Goal: Obtain resource: Download file/media

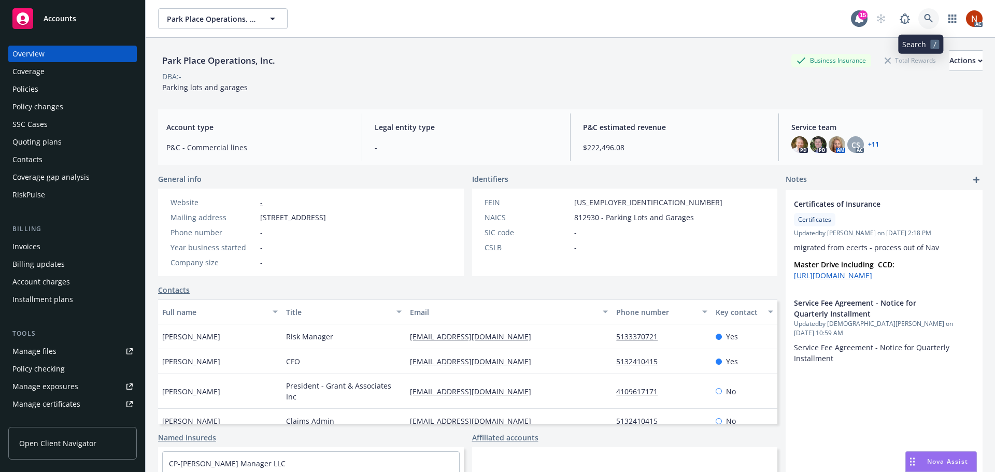
click at [924, 16] on icon at bounding box center [928, 18] width 9 height 9
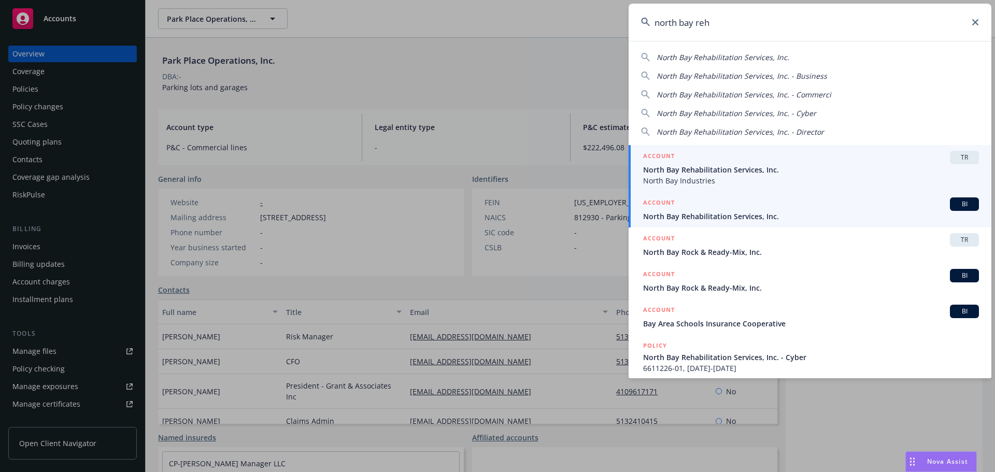
type input "north bay reh"
click at [759, 208] on div "ACCOUNT BI" at bounding box center [811, 204] width 336 height 13
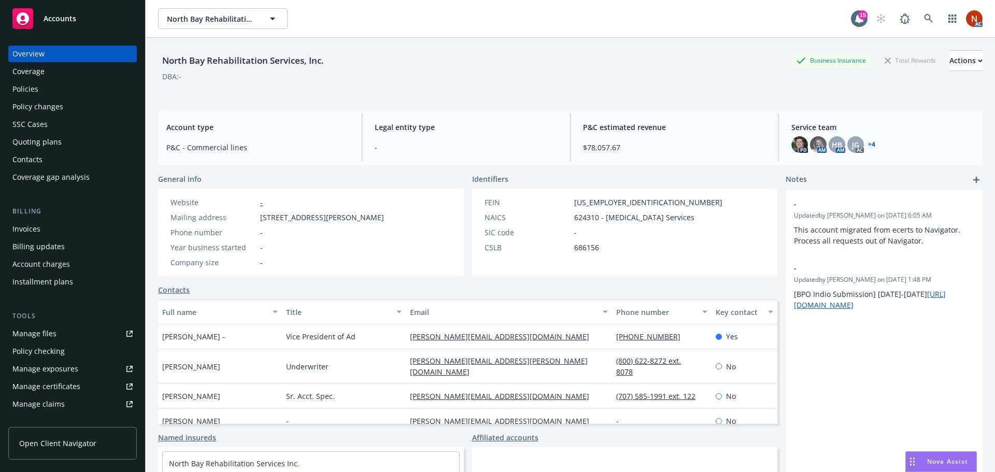
click at [50, 401] on div "Manage claims" at bounding box center [38, 404] width 52 height 17
click at [919, 16] on link at bounding box center [929, 18] width 21 height 21
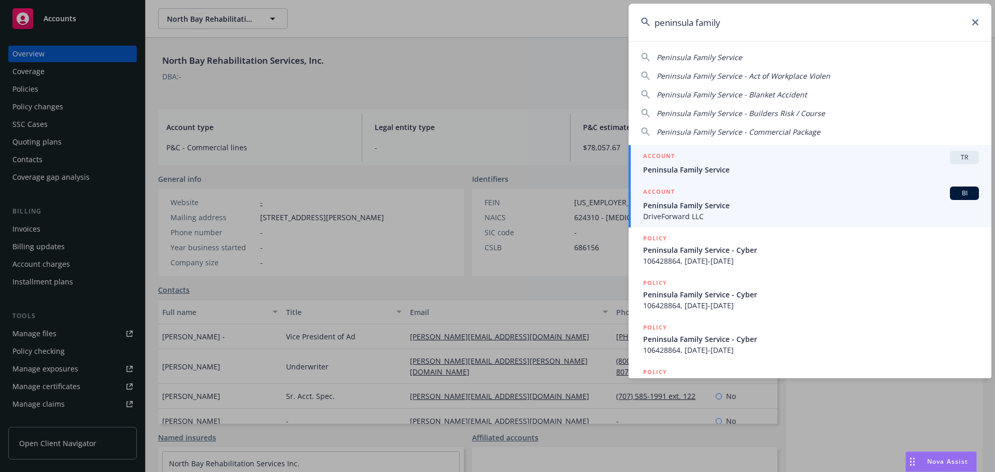
type input "peninsula family"
click at [759, 200] on div "ACCOUNT BI" at bounding box center [811, 193] width 336 height 13
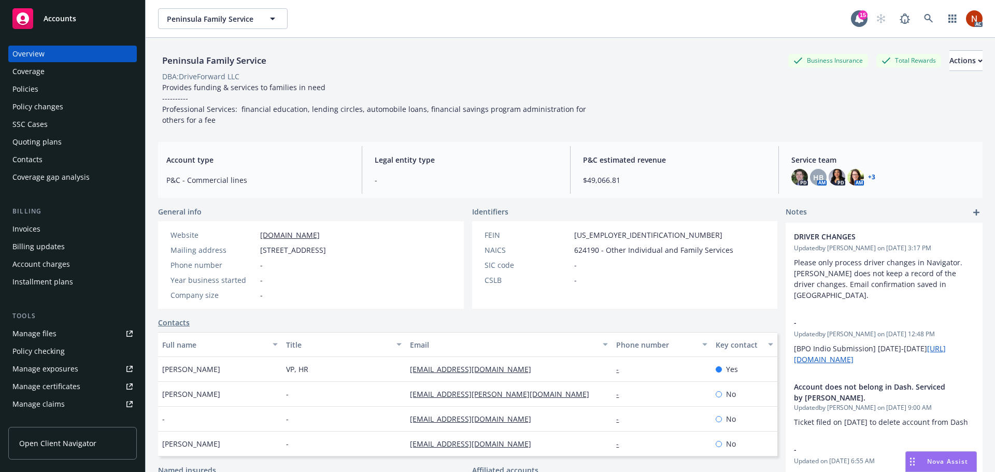
click at [58, 401] on div "Manage claims" at bounding box center [38, 404] width 52 height 17
click at [924, 22] on icon at bounding box center [928, 18] width 9 height 9
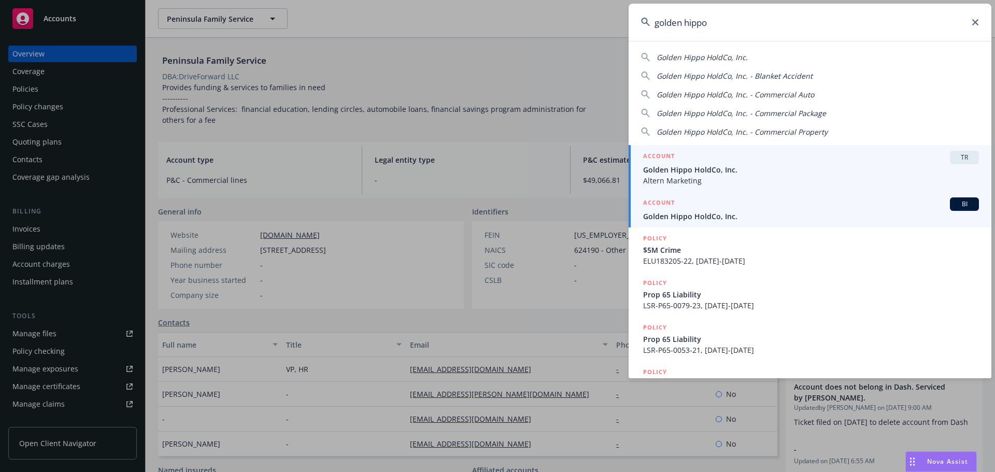
type input "golden hippo"
click at [813, 210] on div "ACCOUNT BI" at bounding box center [811, 204] width 336 height 13
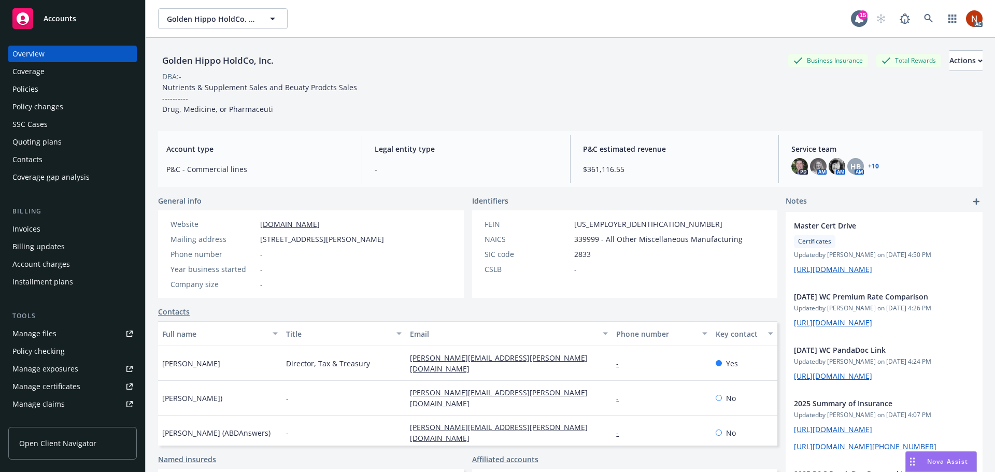
click at [55, 405] on div "Manage claims" at bounding box center [38, 404] width 52 height 17
click at [924, 19] on icon at bounding box center [928, 18] width 9 height 9
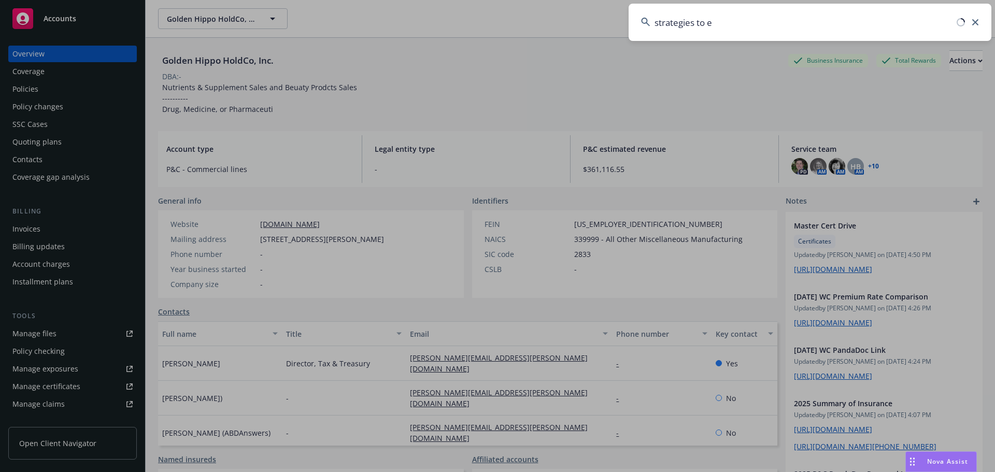
type input "strategies to em"
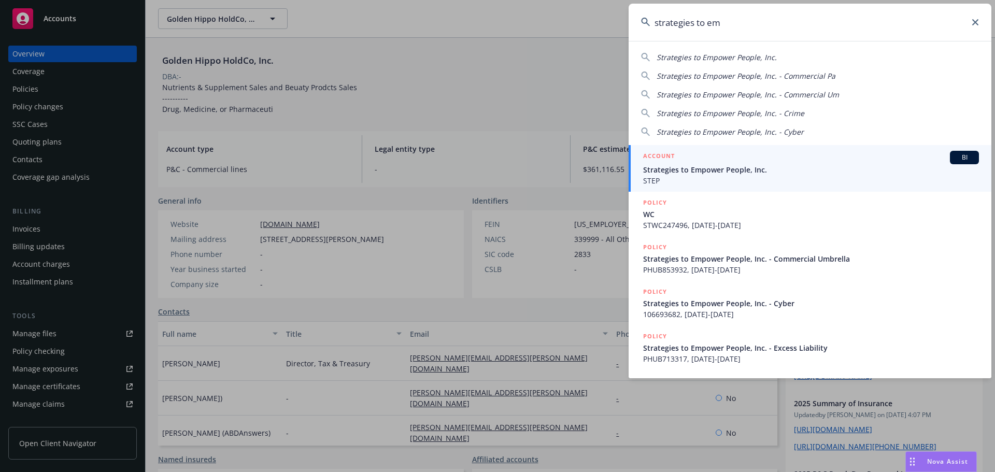
click at [710, 166] on span "Strategies to Empower People, Inc." at bounding box center [811, 169] width 336 height 11
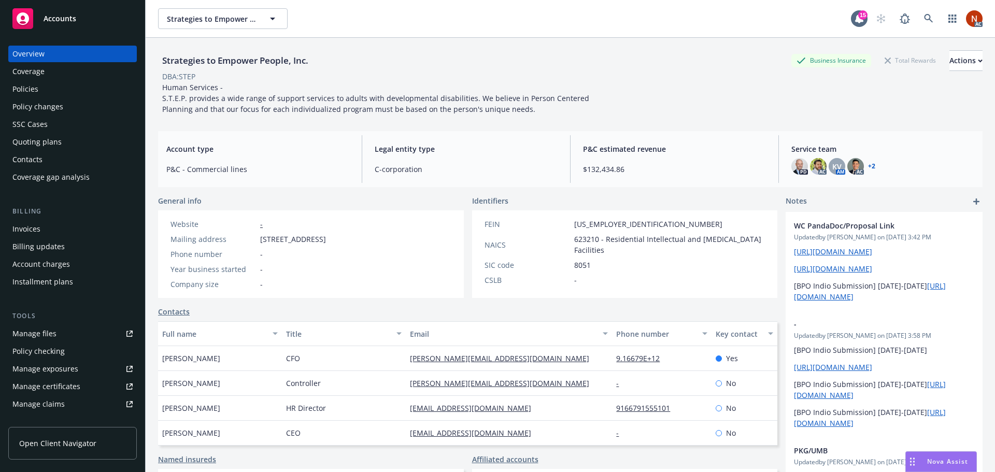
click at [75, 400] on link "Manage claims" at bounding box center [72, 404] width 129 height 17
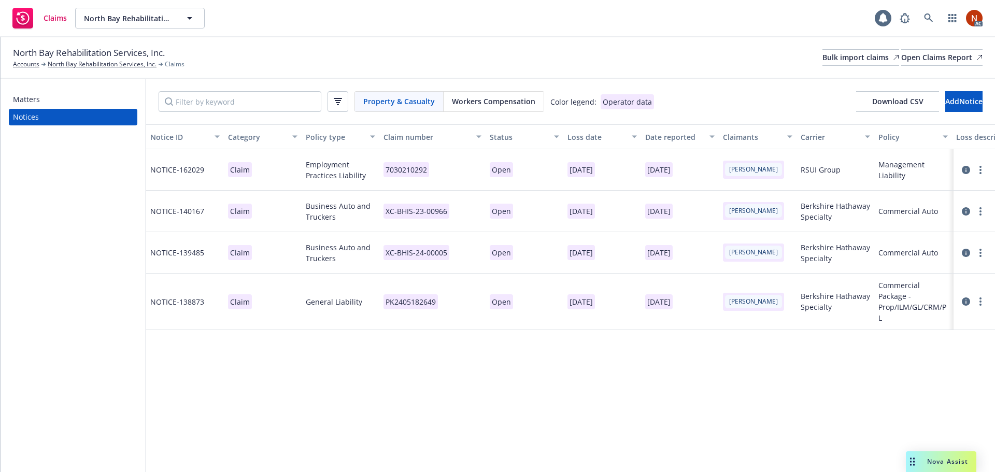
click at [479, 100] on span "Workers Compensation" at bounding box center [493, 101] width 83 height 11
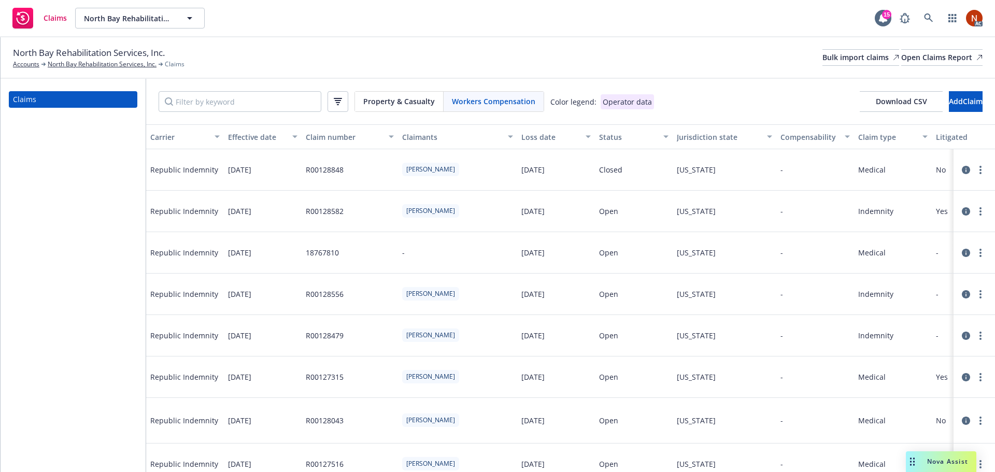
click at [337, 102] on icon "button" at bounding box center [338, 101] width 8 height 7
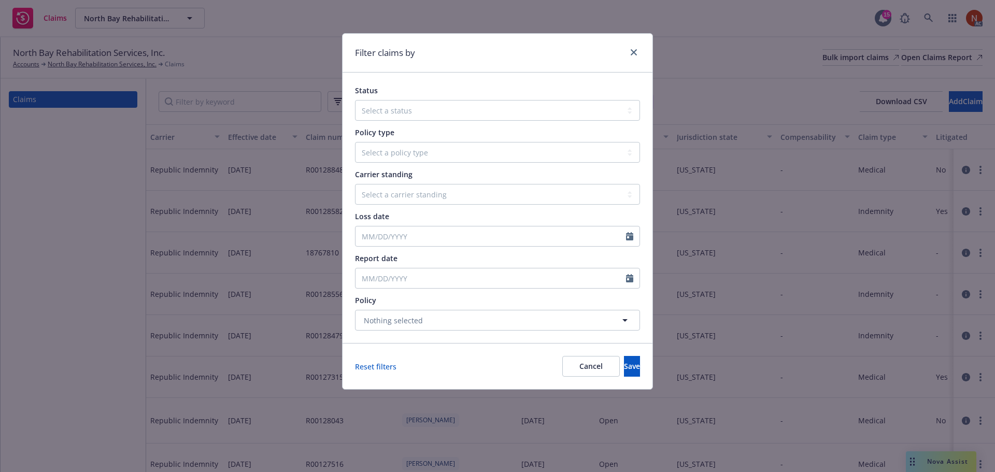
click at [705, 107] on div "Filter claims by Status Select a status Closed Open Policy type Select a policy…" at bounding box center [497, 236] width 995 height 472
click at [632, 49] on link "close" at bounding box center [634, 52] width 12 height 12
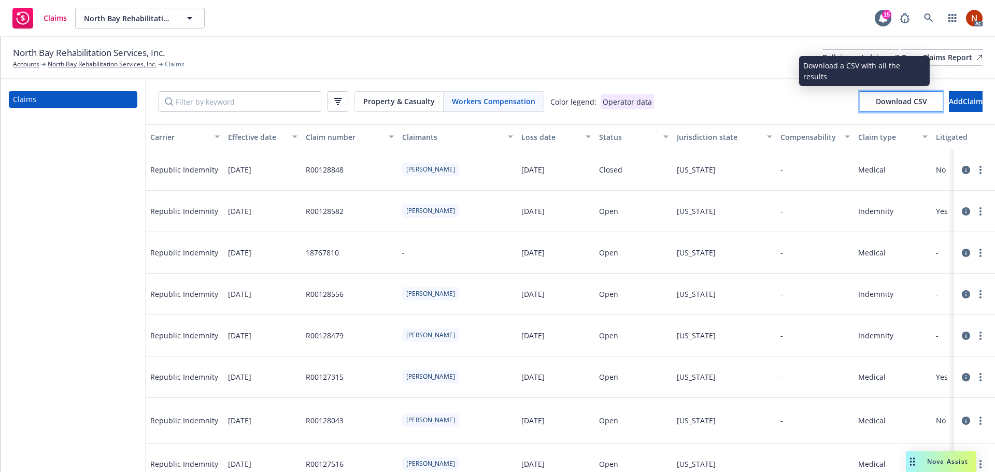
click at [876, 99] on span "Download CSV" at bounding box center [901, 101] width 51 height 10
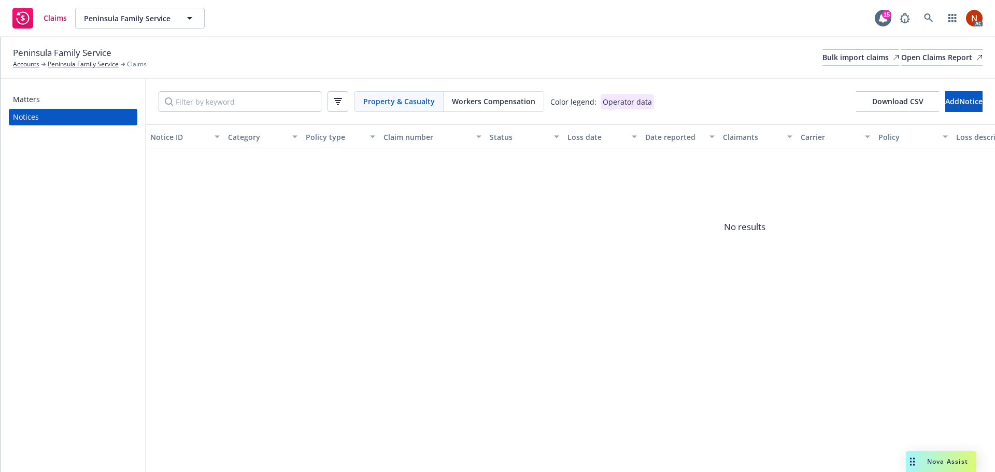
click at [516, 102] on span "Workers Compensation" at bounding box center [493, 101] width 83 height 11
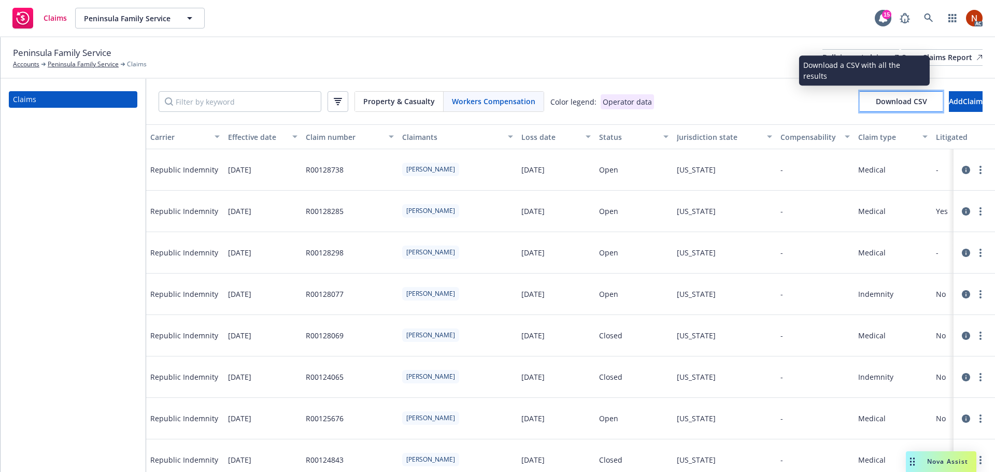
click at [880, 107] on button "Download CSV" at bounding box center [901, 101] width 83 height 21
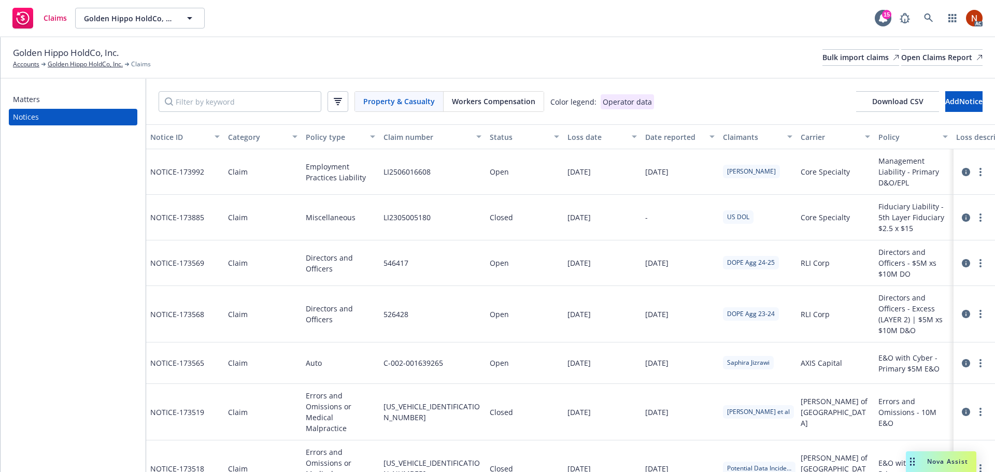
drag, startPoint x: 506, startPoint y: 103, endPoint x: 510, endPoint y: 108, distance: 6.2
click at [505, 103] on span "Workers Compensation" at bounding box center [493, 101] width 83 height 11
click at [504, 94] on div "Workers Compensation" at bounding box center [494, 102] width 100 height 20
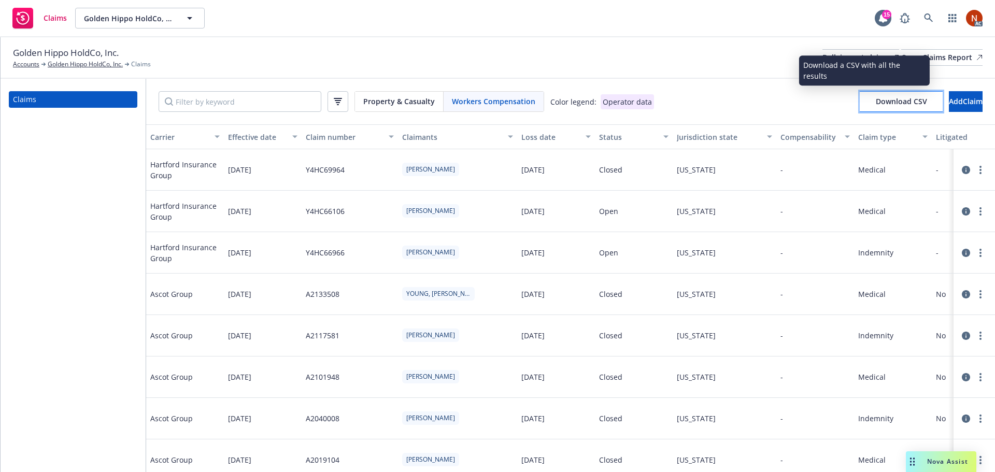
click at [877, 104] on span "Download CSV" at bounding box center [901, 101] width 51 height 10
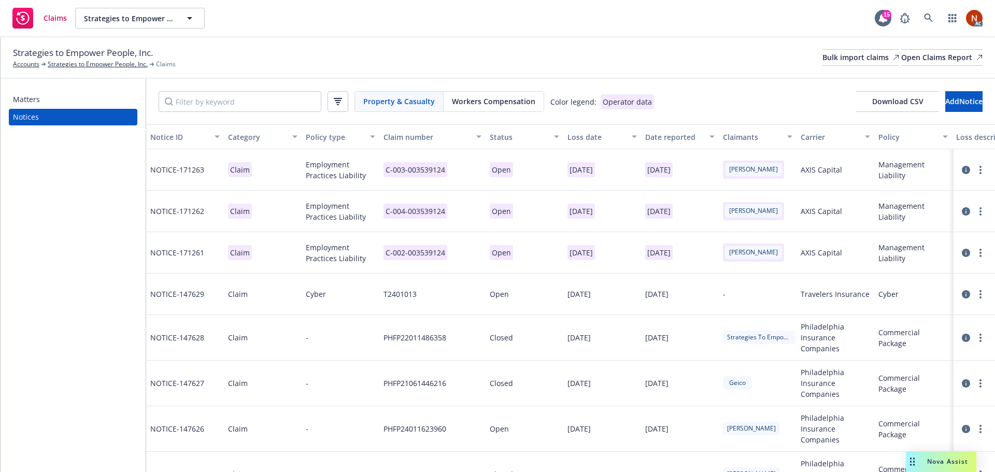
click at [485, 103] on span "Workers Compensation" at bounding box center [493, 101] width 83 height 11
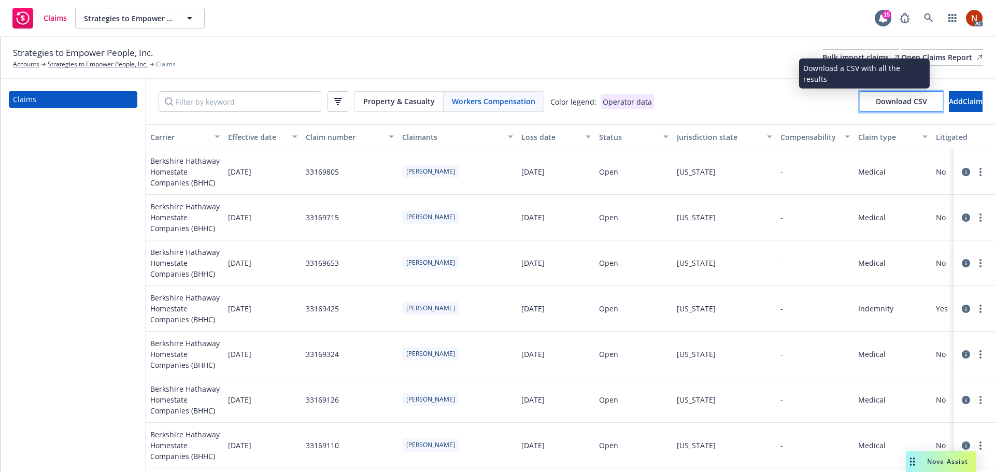
click at [876, 98] on span "Download CSV" at bounding box center [901, 101] width 51 height 10
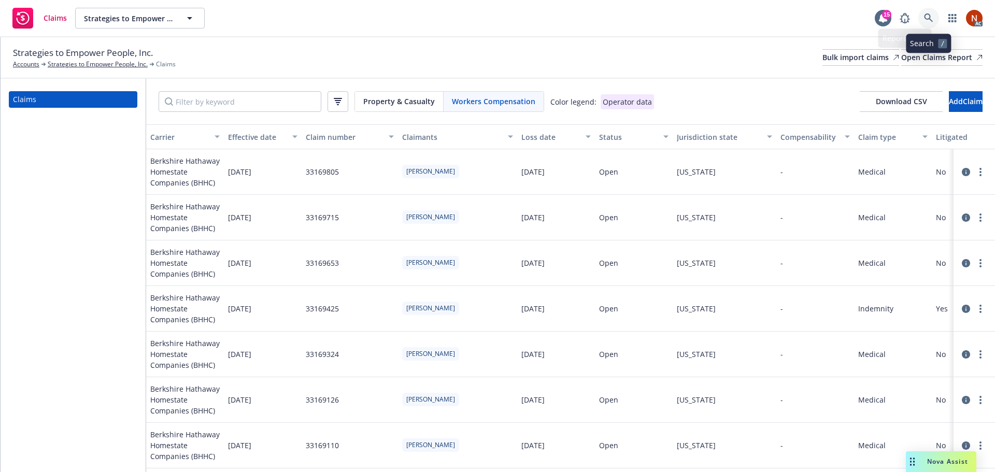
click at [929, 12] on link at bounding box center [929, 18] width 21 height 21
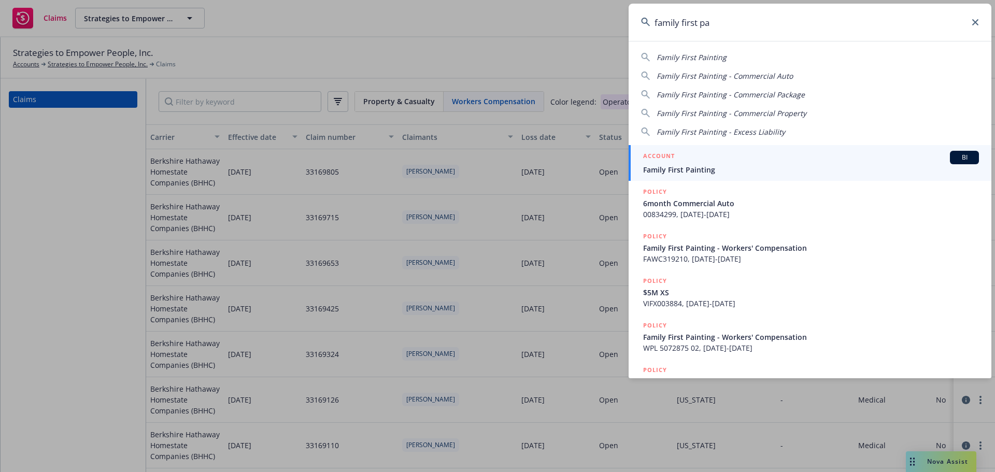
type input "family first pa"
click at [786, 159] on div "ACCOUNT BI" at bounding box center [811, 157] width 336 height 13
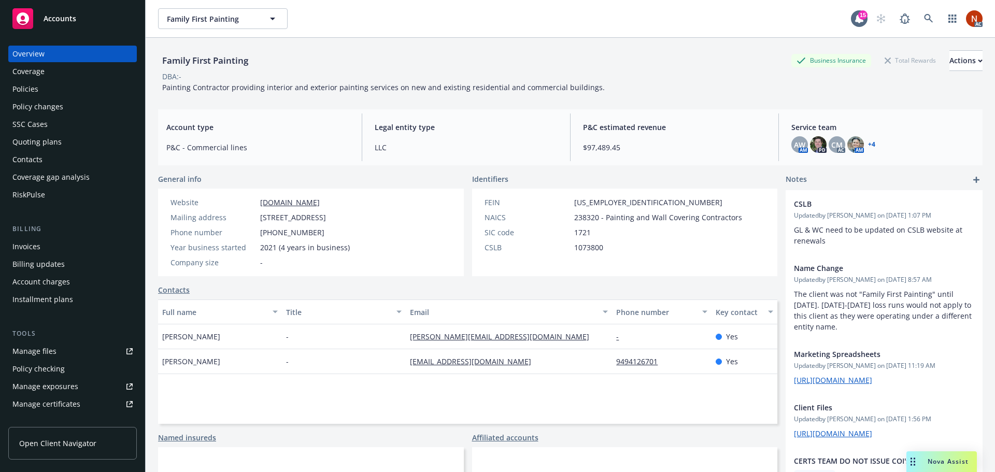
scroll to position [52, 0]
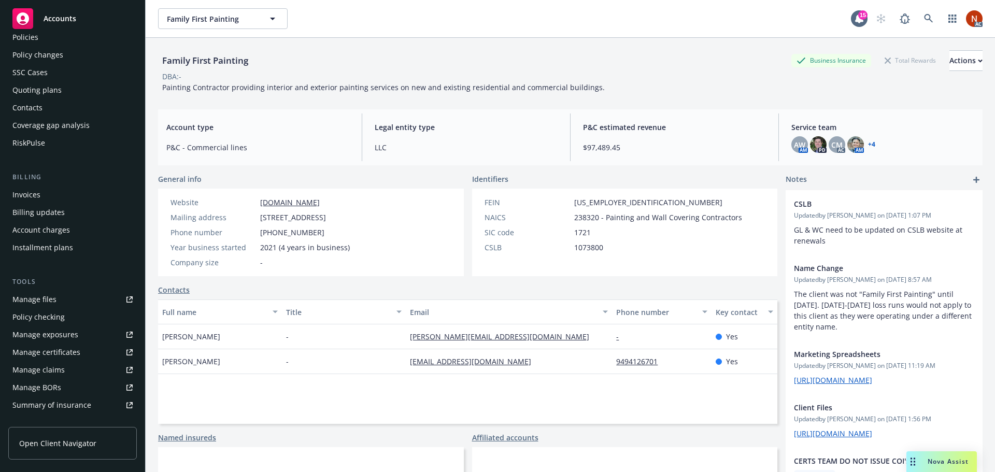
click at [65, 375] on link "Manage claims" at bounding box center [72, 370] width 129 height 17
click at [924, 18] on icon at bounding box center [928, 18] width 9 height 9
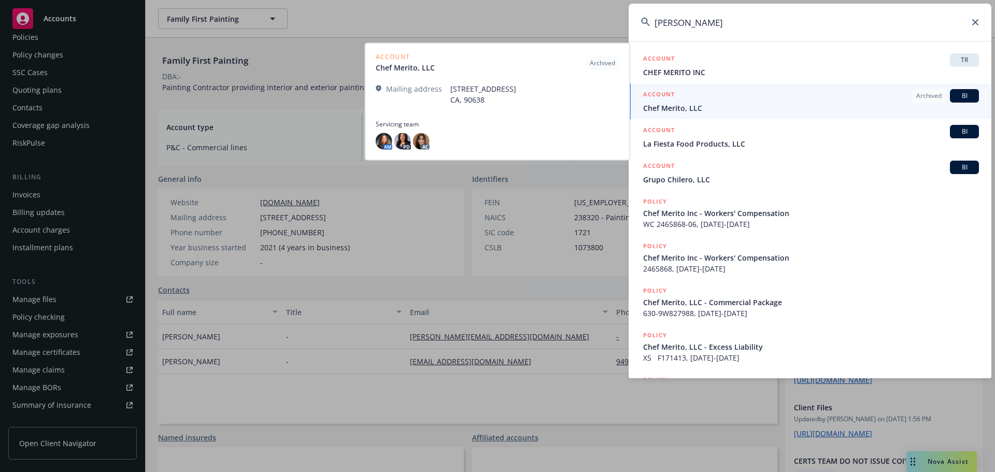
click at [674, 26] on input "cheff merito" at bounding box center [810, 22] width 363 height 37
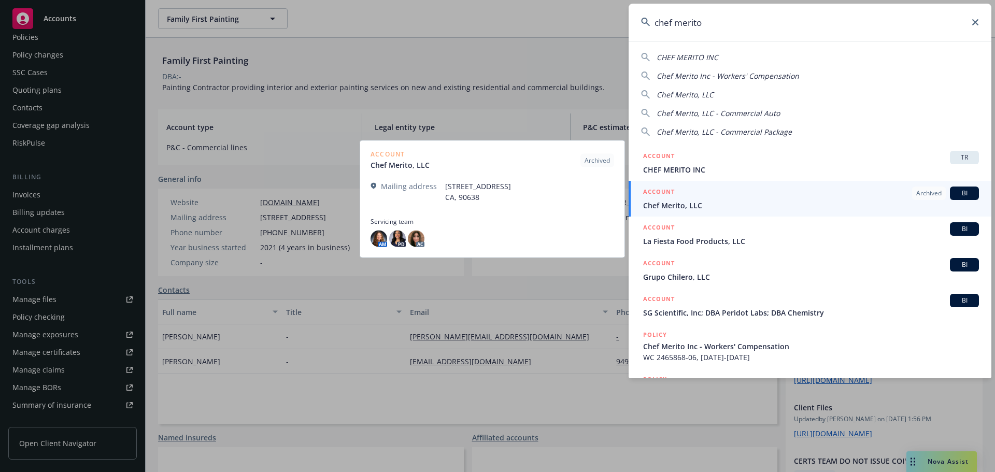
type input "chef merito"
click at [731, 202] on span "Chef Merito, LLC" at bounding box center [811, 205] width 336 height 11
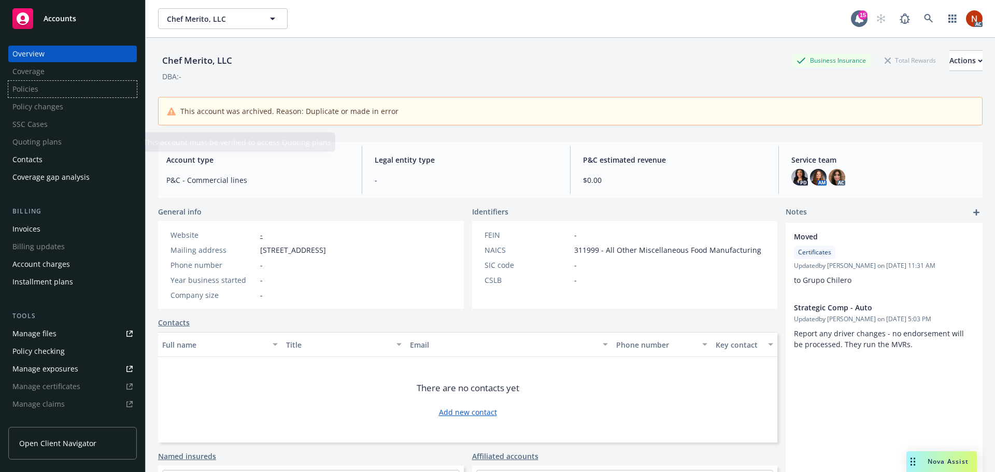
click at [34, 92] on div "Policies" at bounding box center [72, 89] width 129 height 17
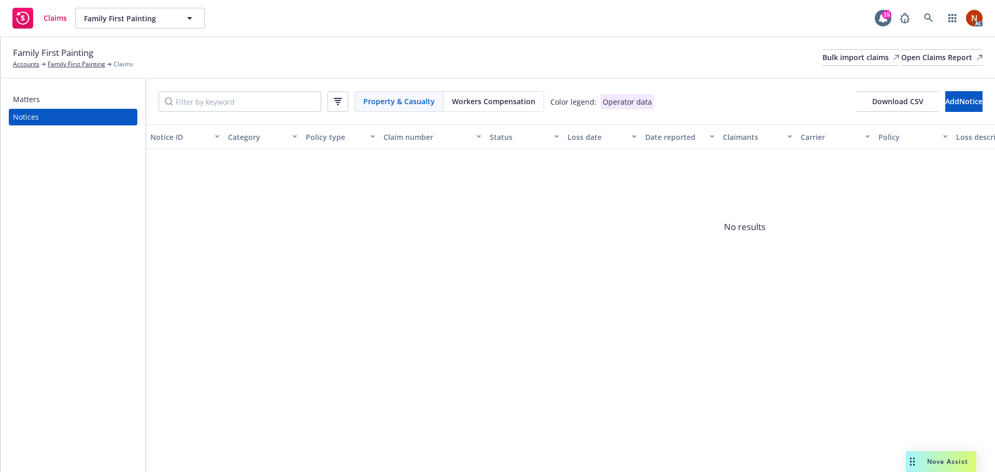
click at [503, 108] on div "Workers Compensation" at bounding box center [494, 102] width 100 height 20
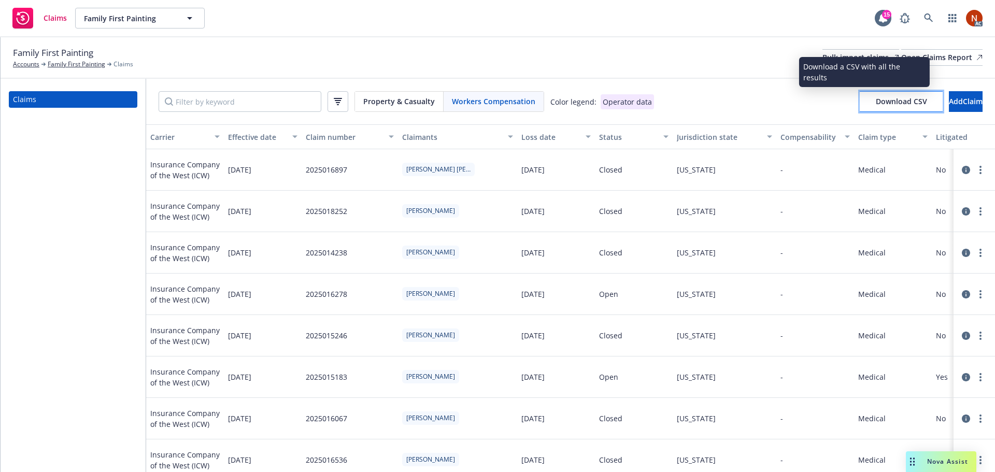
click at [876, 103] on span "Download CSV" at bounding box center [901, 101] width 51 height 10
